Goal: Information Seeking & Learning: Learn about a topic

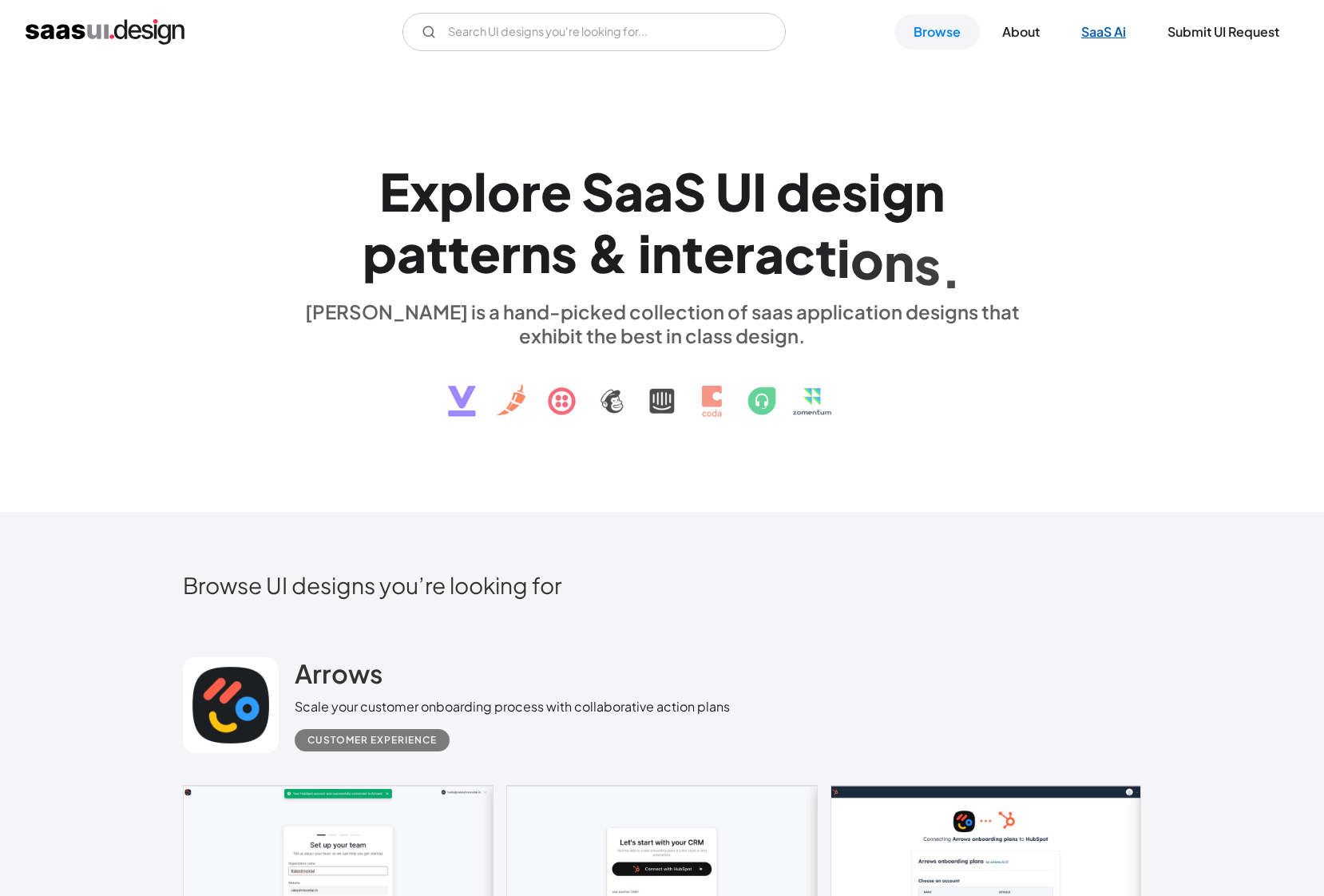
click at [1075, 37] on link "SaaS Ai" at bounding box center [1103, 32] width 83 height 35
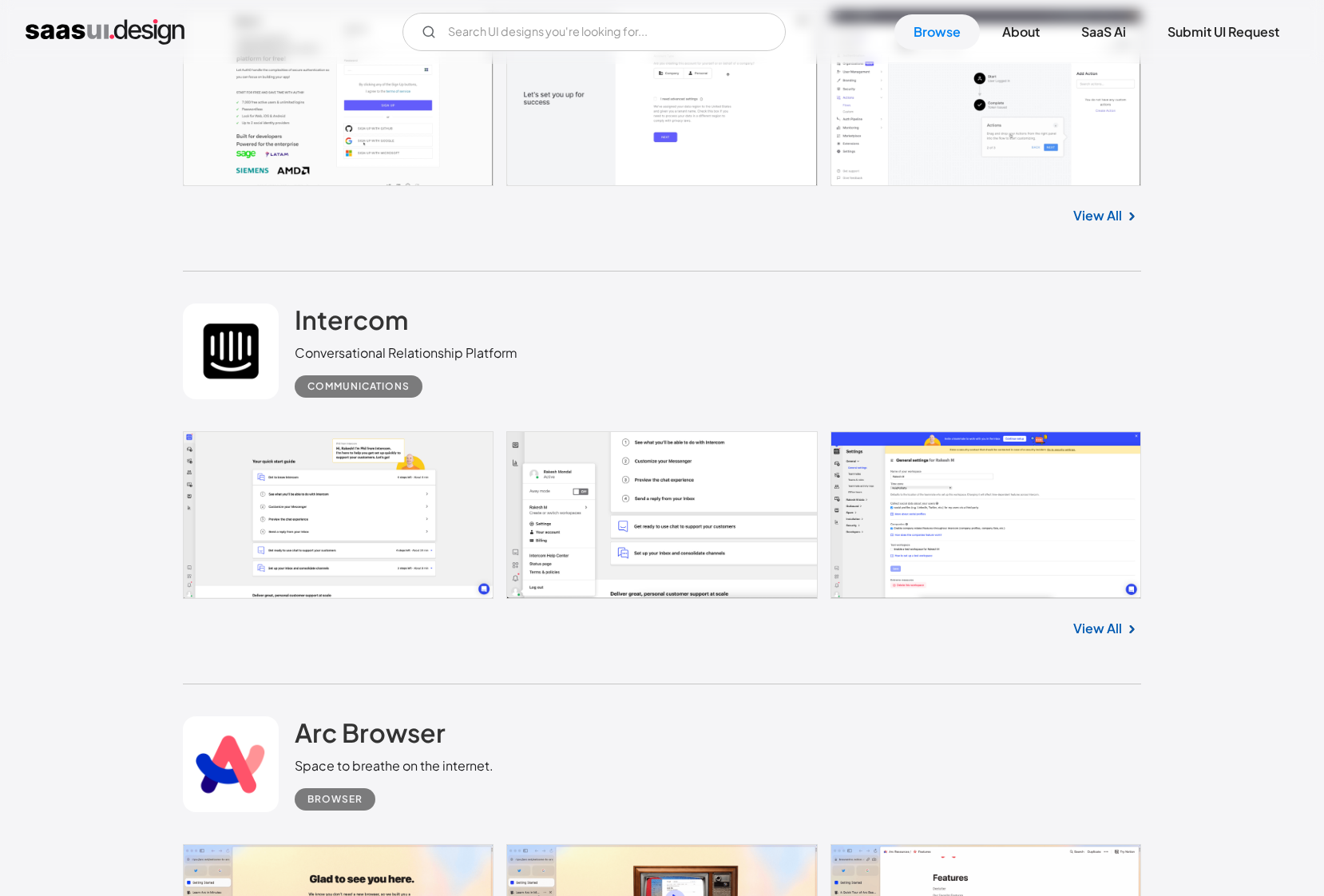
scroll to position [6352, 0]
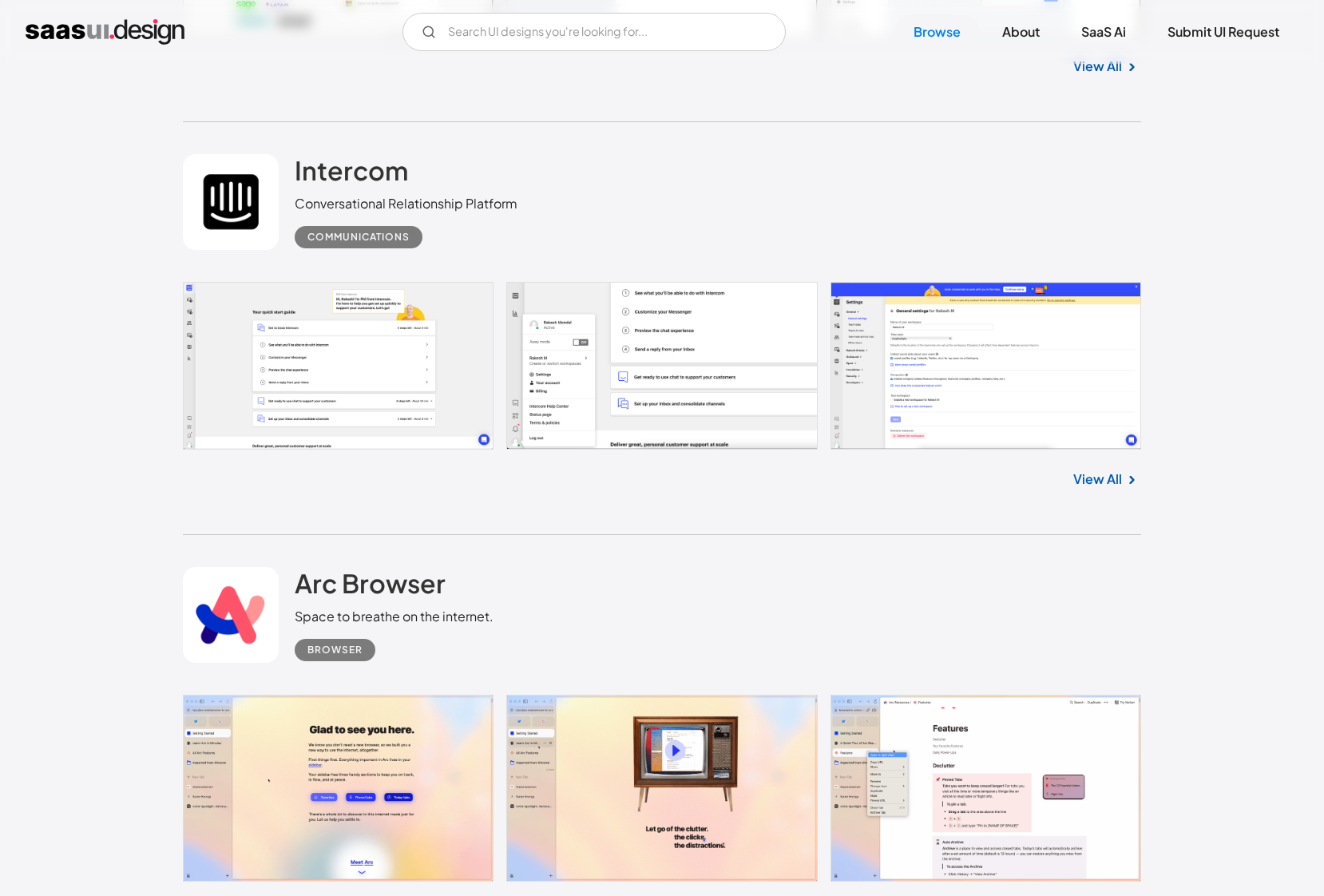
click at [393, 332] on link at bounding box center [662, 366] width 958 height 168
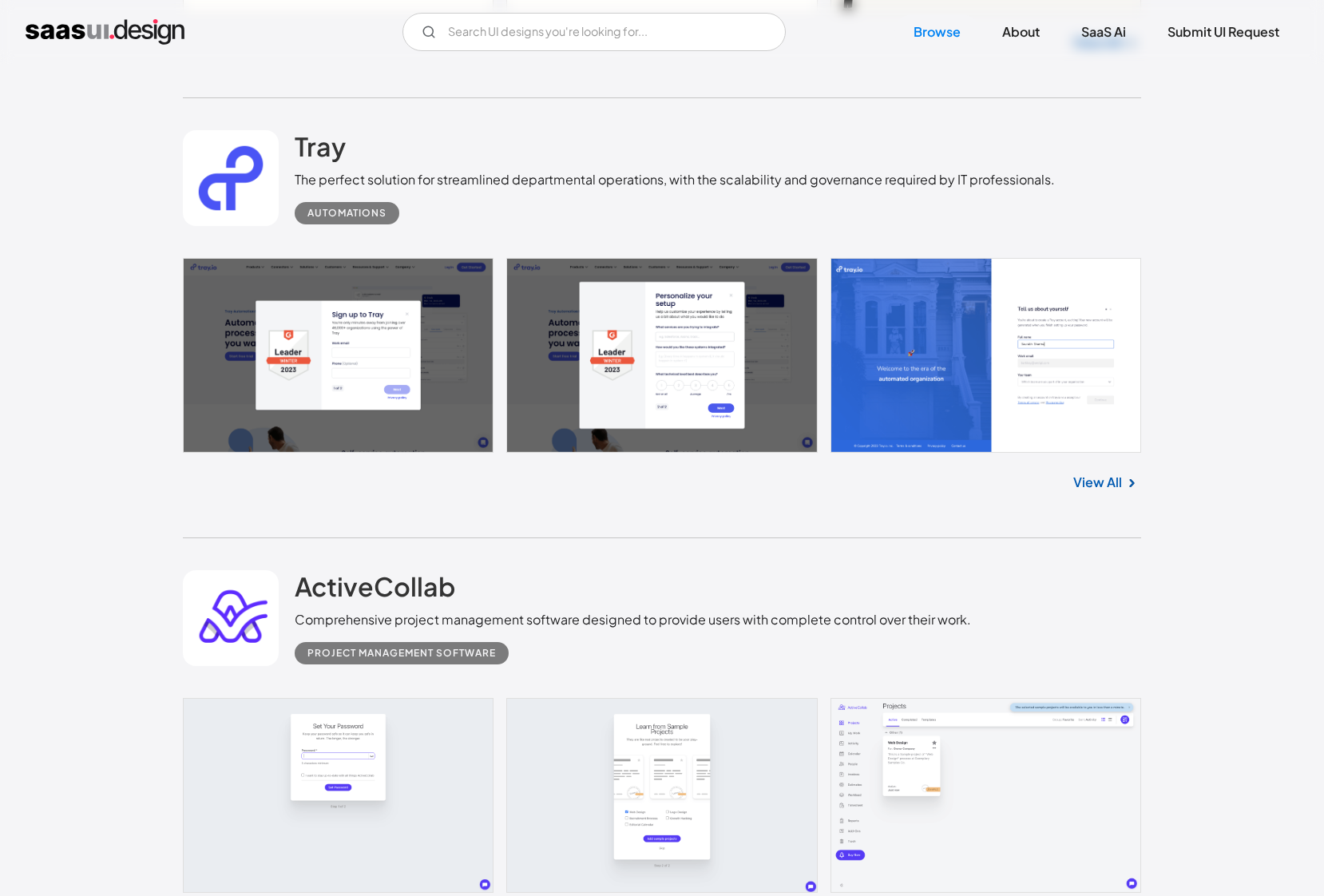
scroll to position [16688, 0]
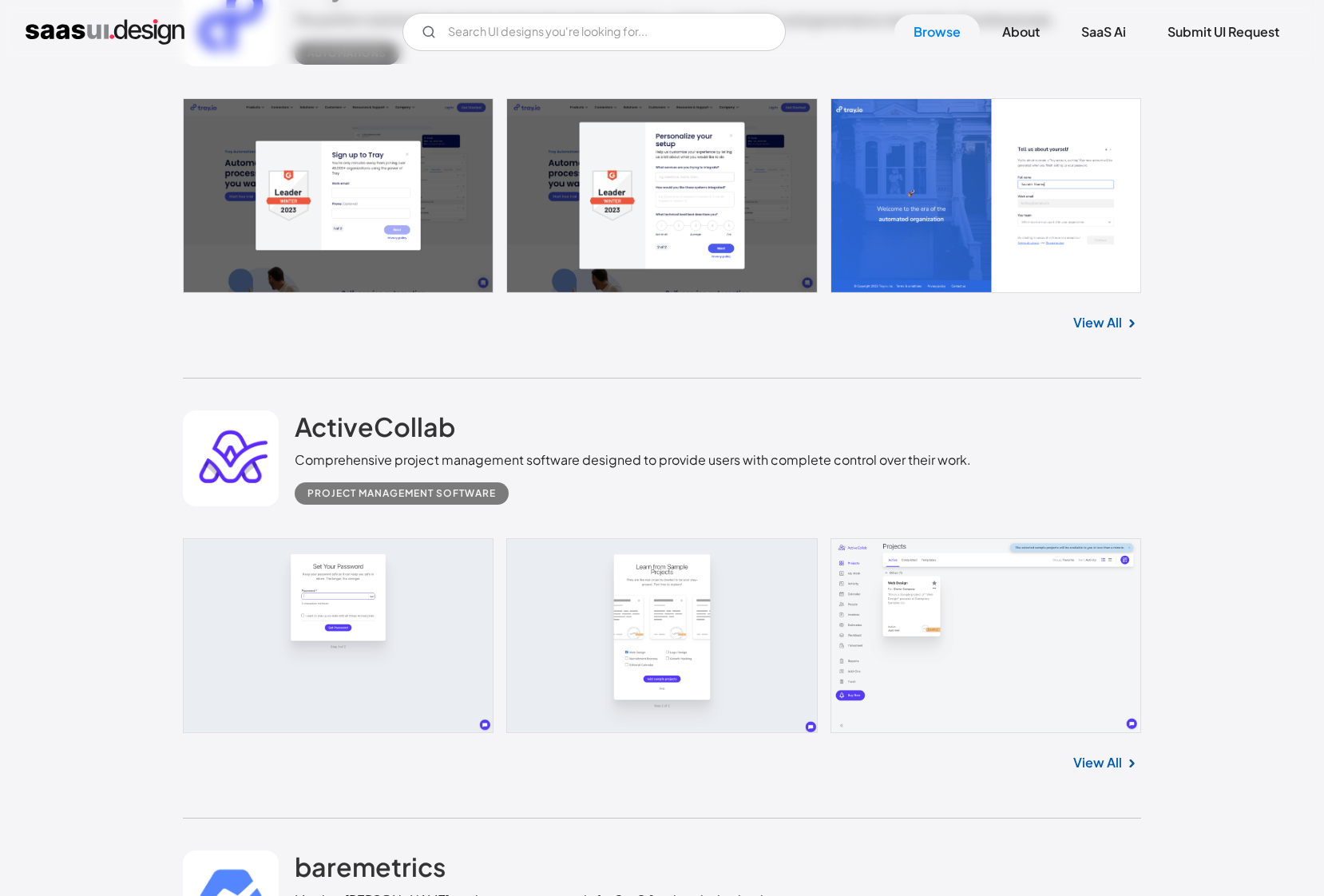
click at [957, 658] on link at bounding box center [662, 635] width 958 height 194
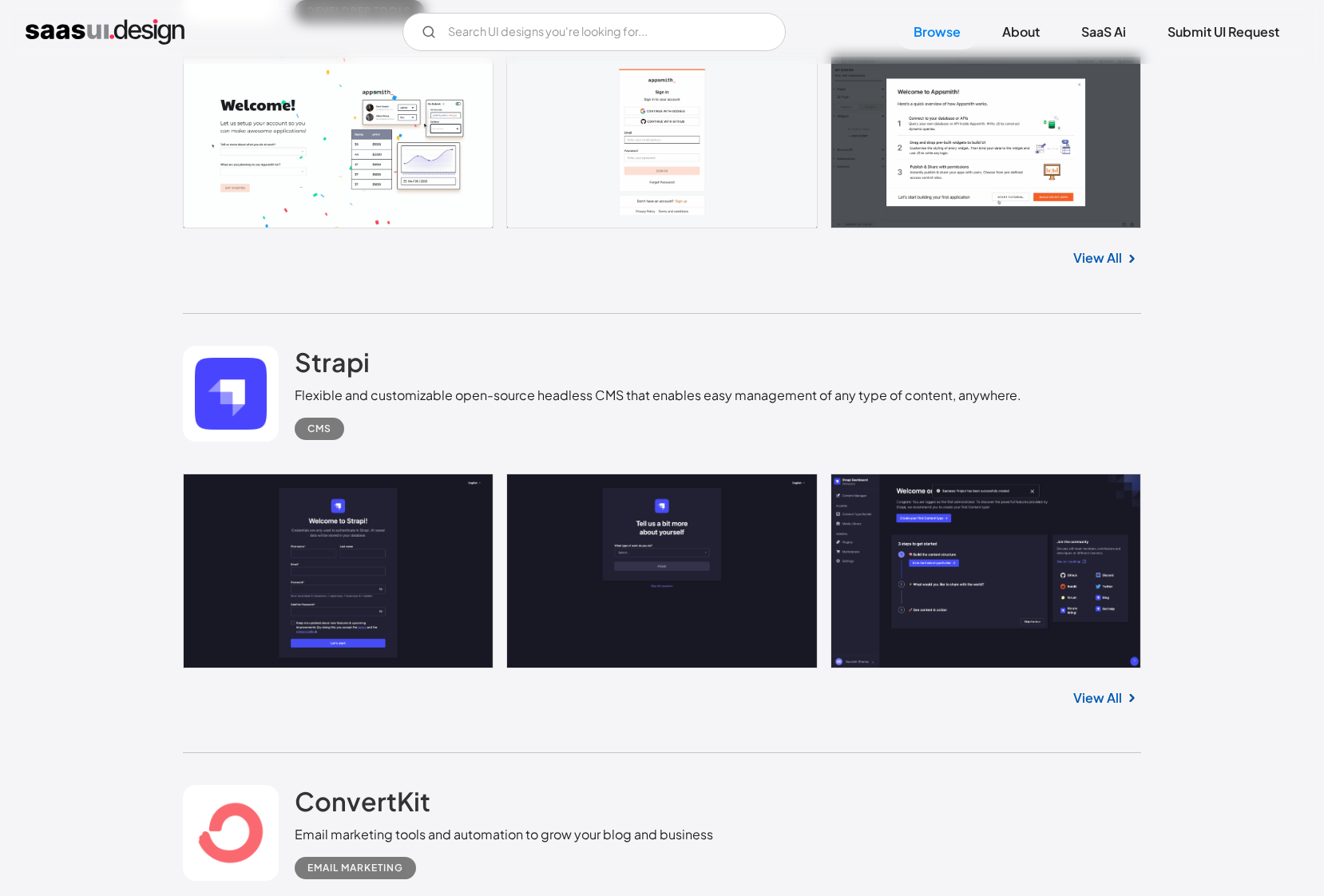
scroll to position [20936, 0]
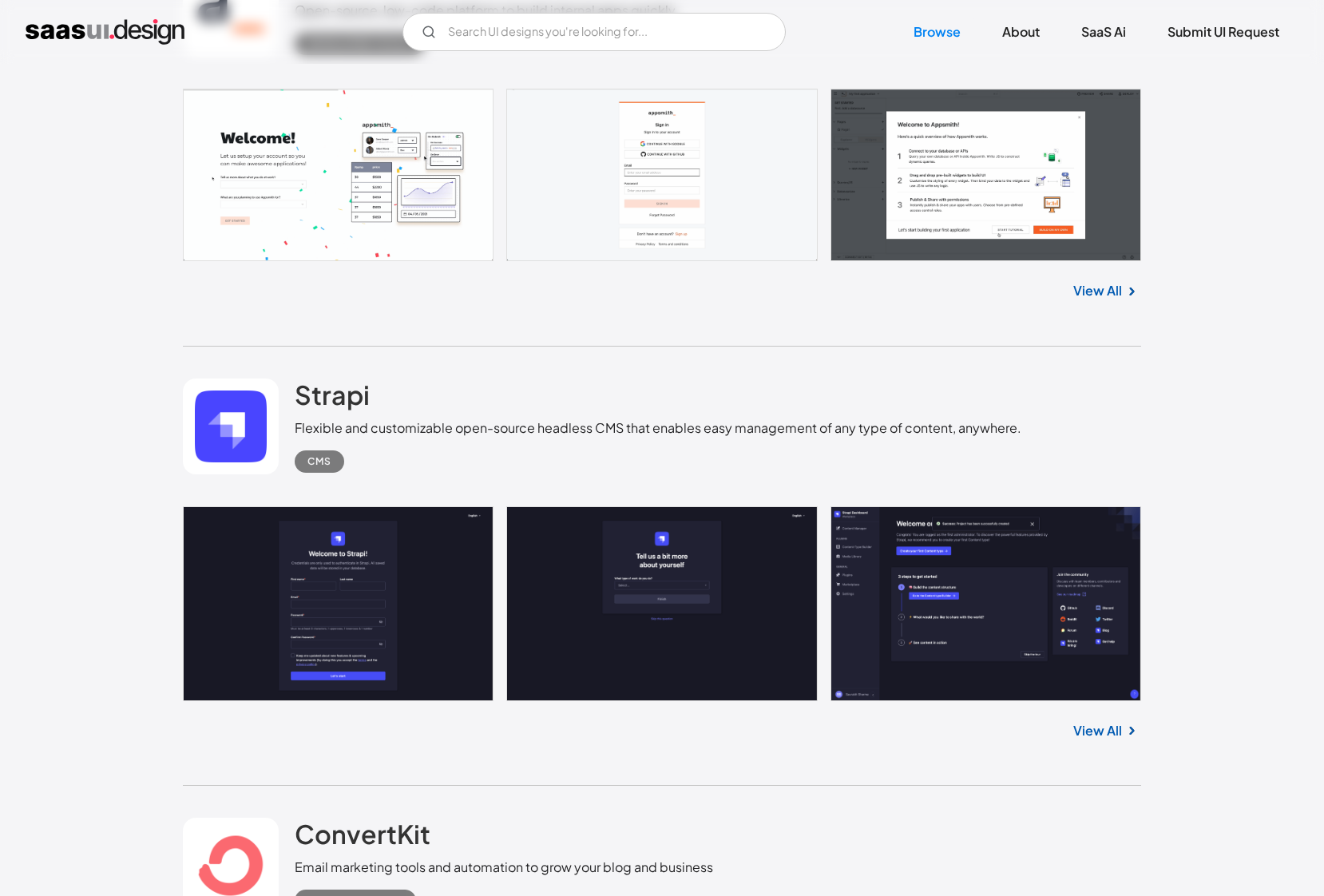
click at [1097, 728] on link "View All" at bounding box center [1098, 731] width 48 height 19
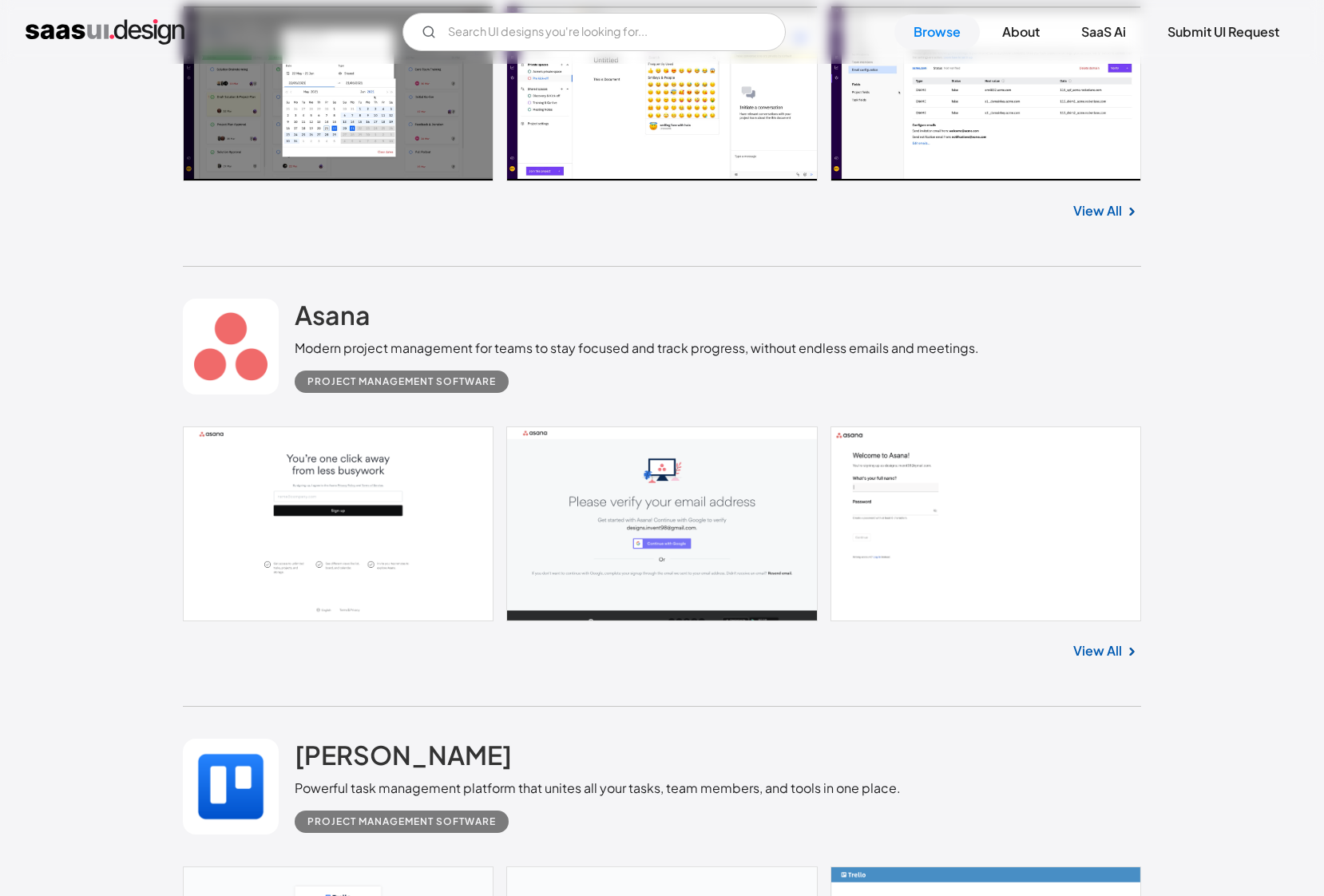
scroll to position [25664, 0]
click at [1117, 651] on link "View All" at bounding box center [1098, 650] width 48 height 19
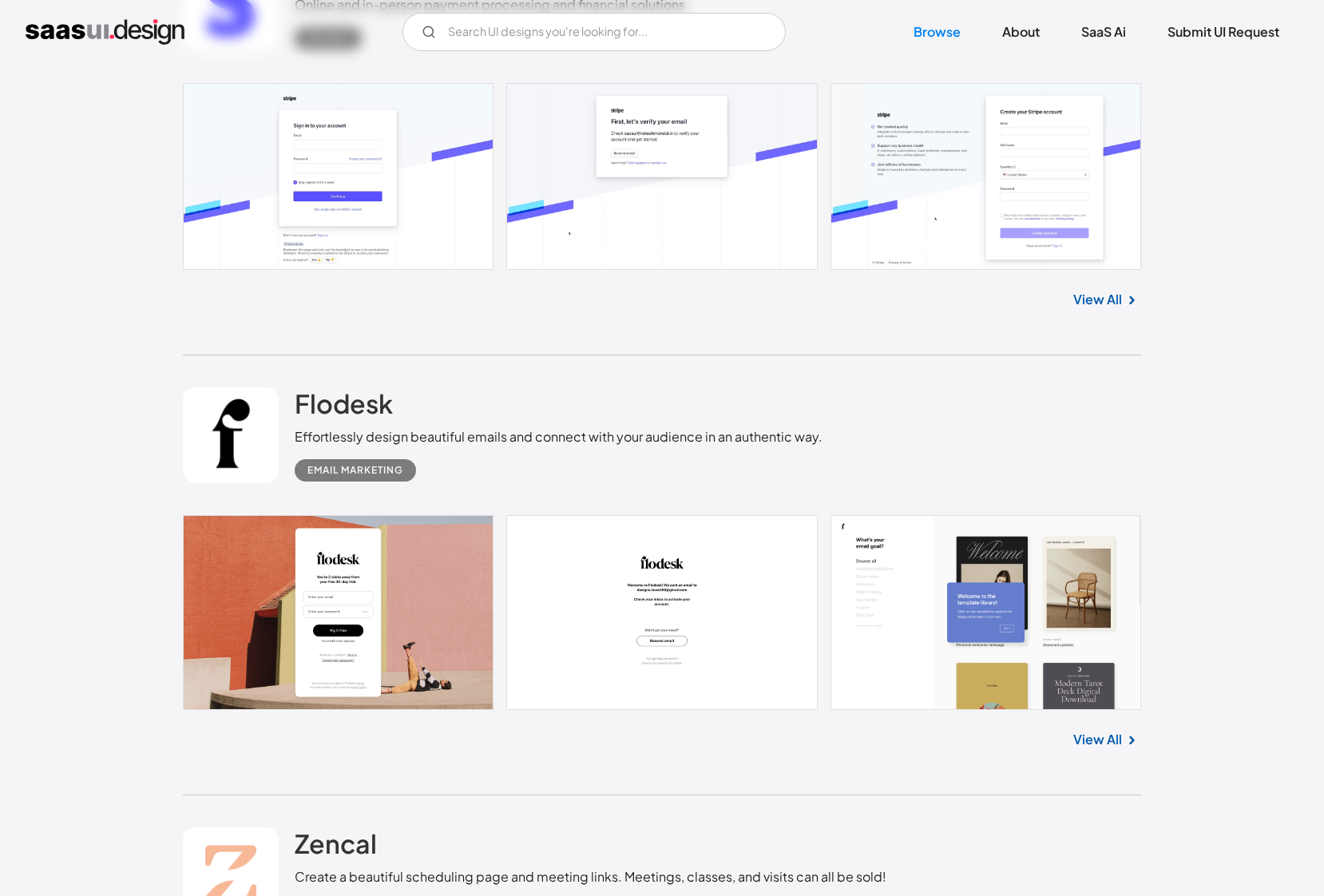
scroll to position [31974, 0]
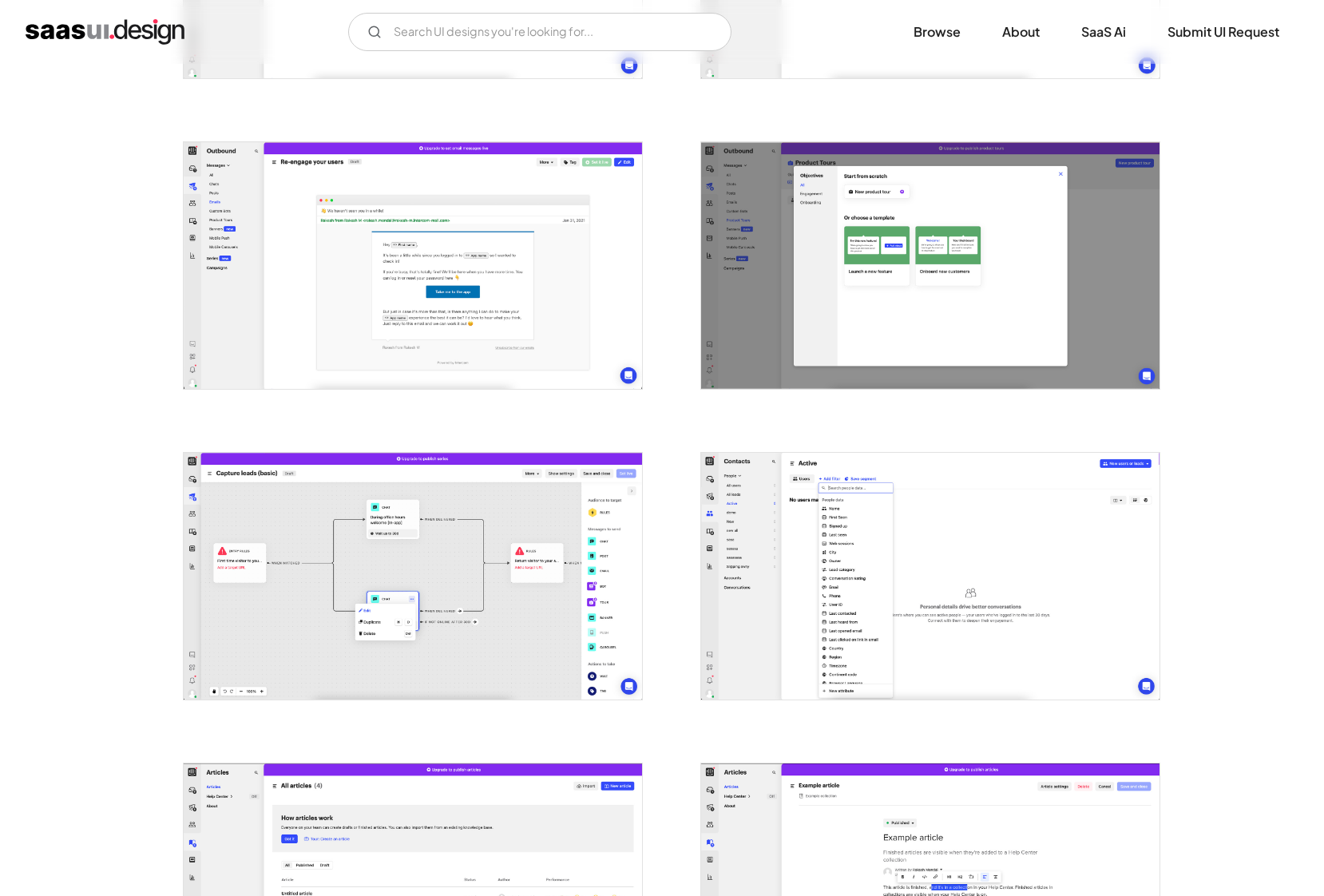
scroll to position [1178, 0]
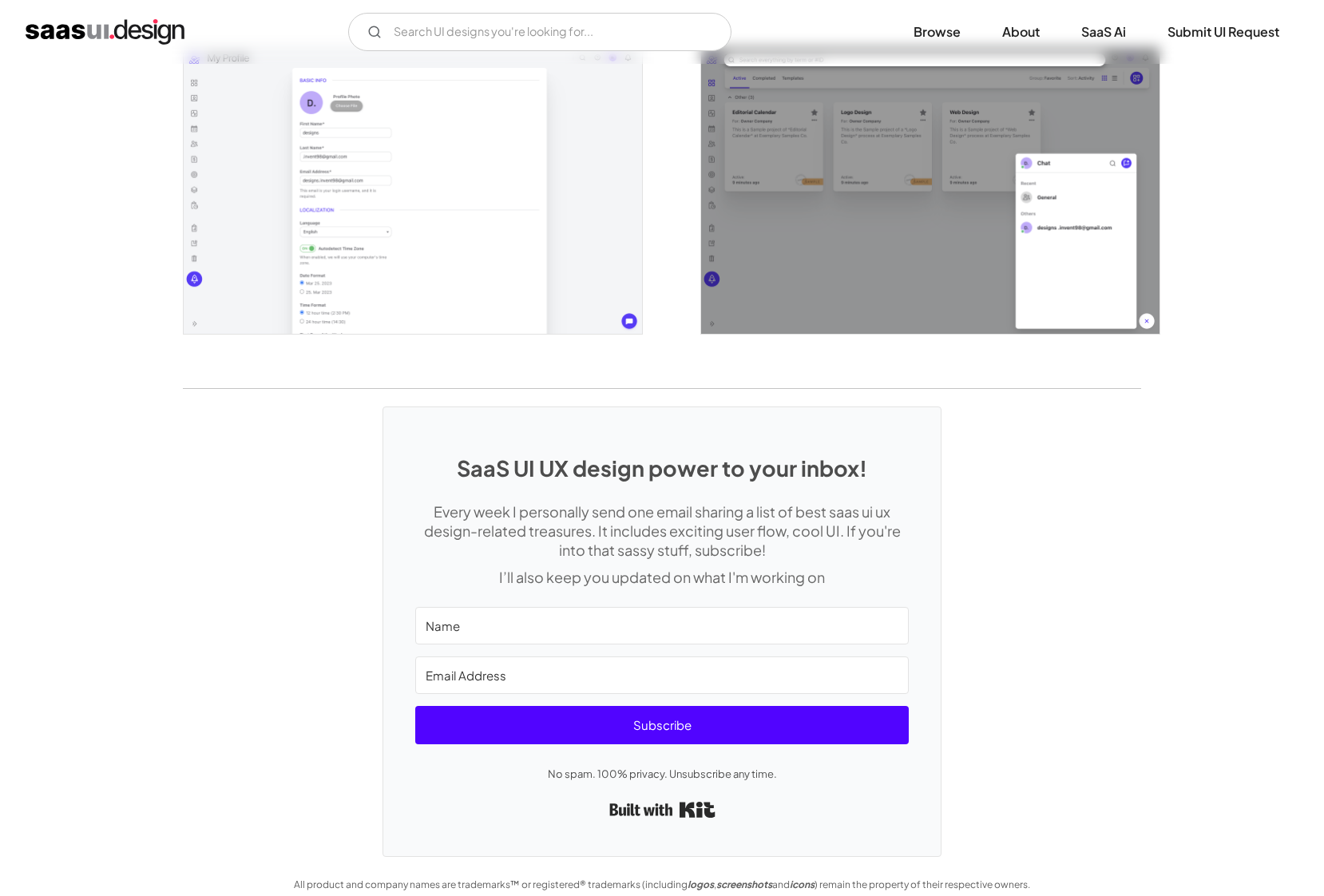
scroll to position [3492, 0]
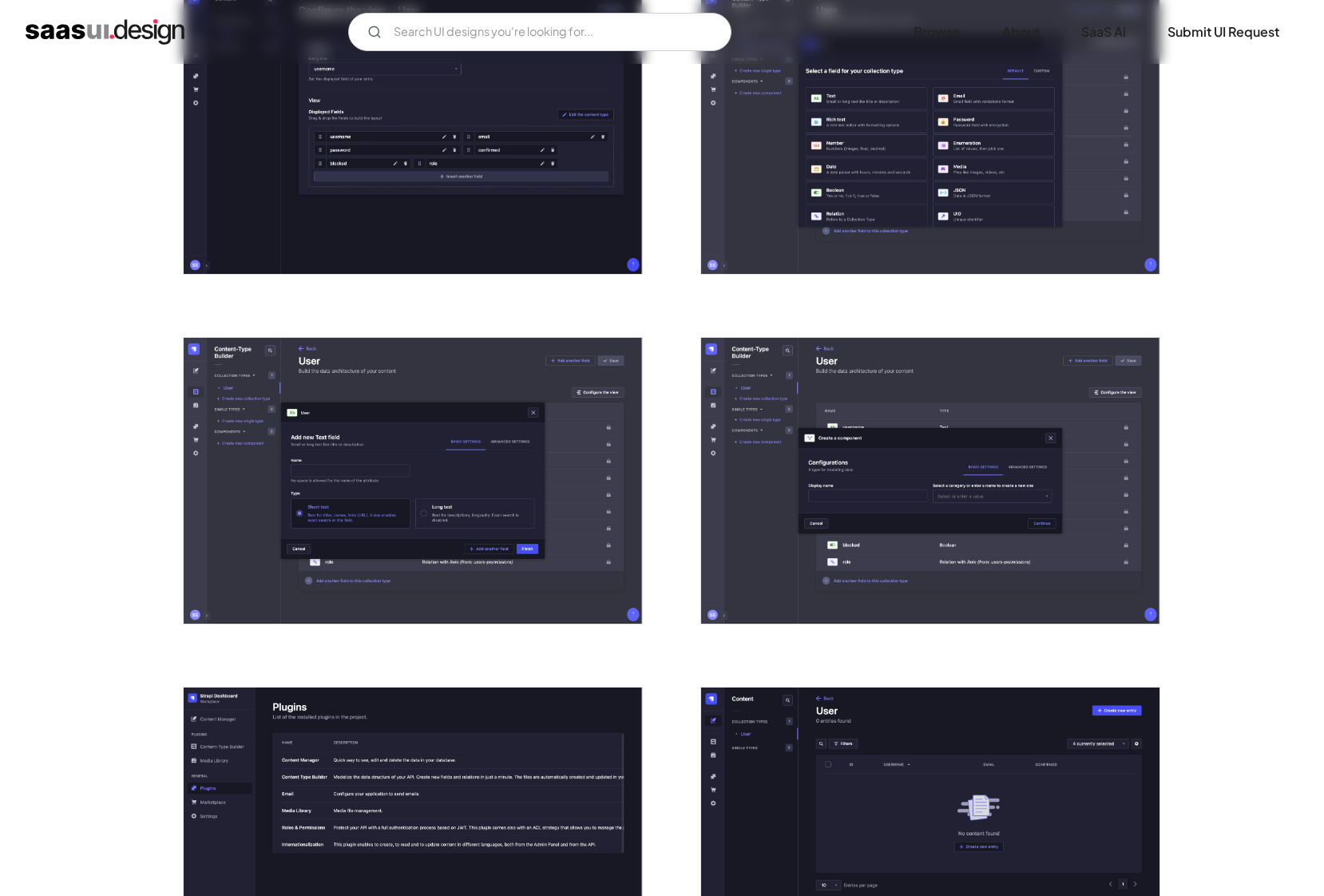
scroll to position [1585, 0]
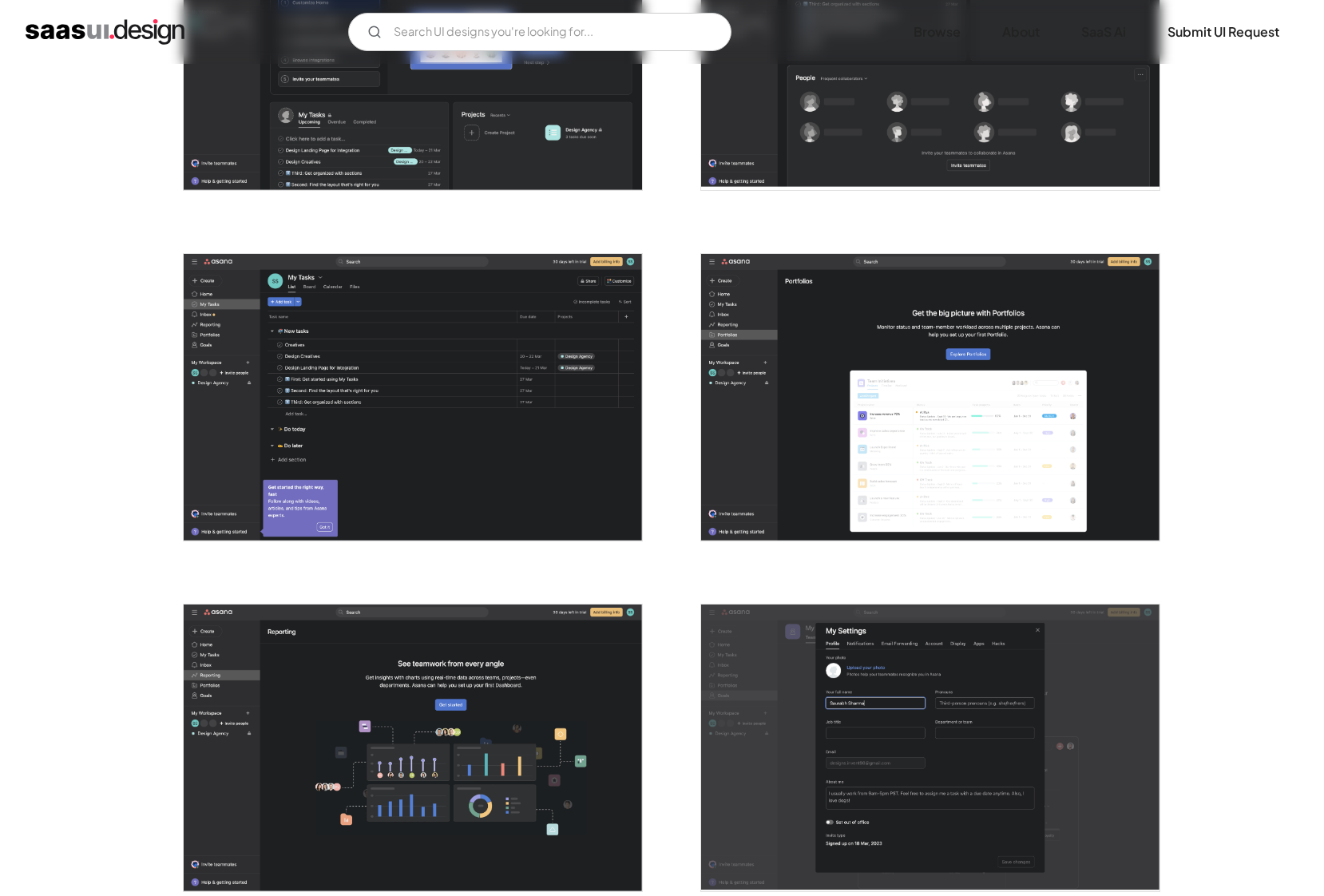
scroll to position [4196, 0]
